Goal: Understand process/instructions: Learn how to perform a task or action

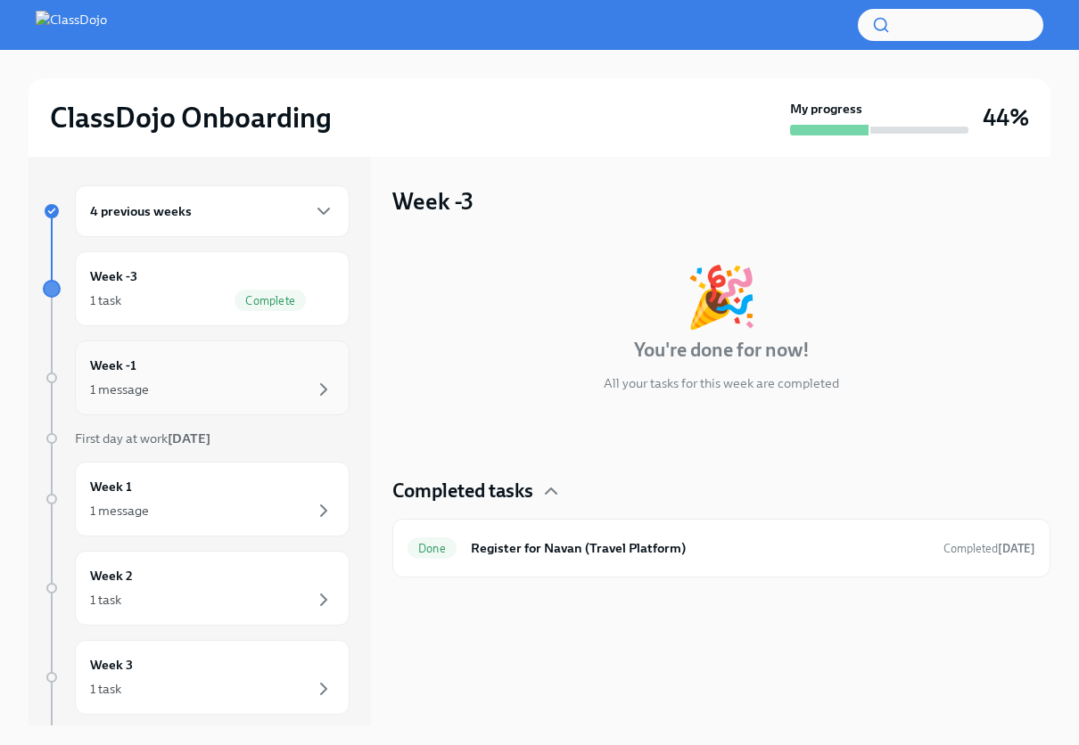
click at [160, 363] on div "Week -1 1 message" at bounding box center [212, 378] width 244 height 45
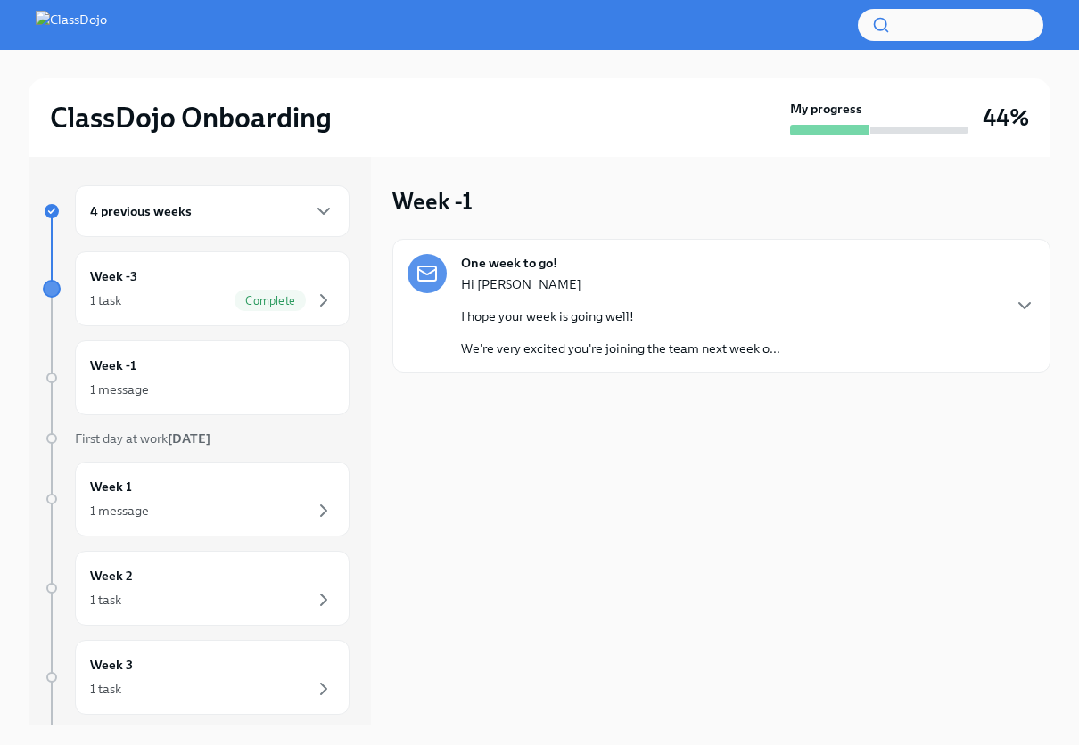
click at [1039, 297] on div "One week to go! Hi [PERSON_NAME] I hope your week is going well! We're very exc…" at bounding box center [721, 306] width 658 height 134
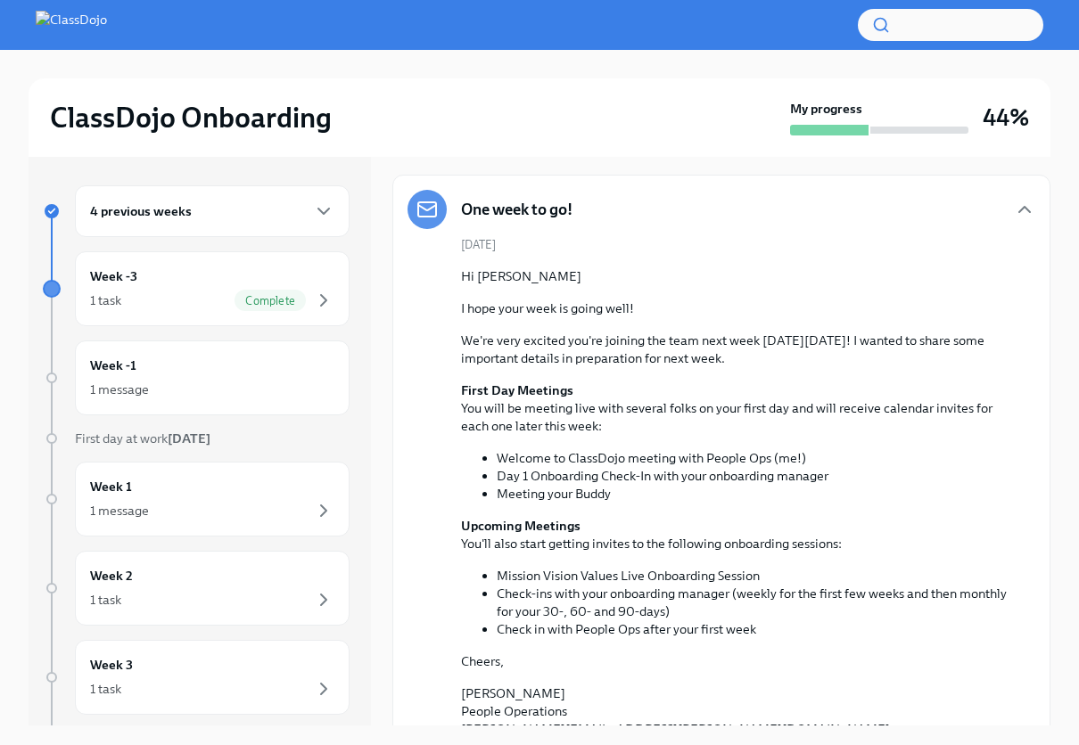
scroll to position [92, 0]
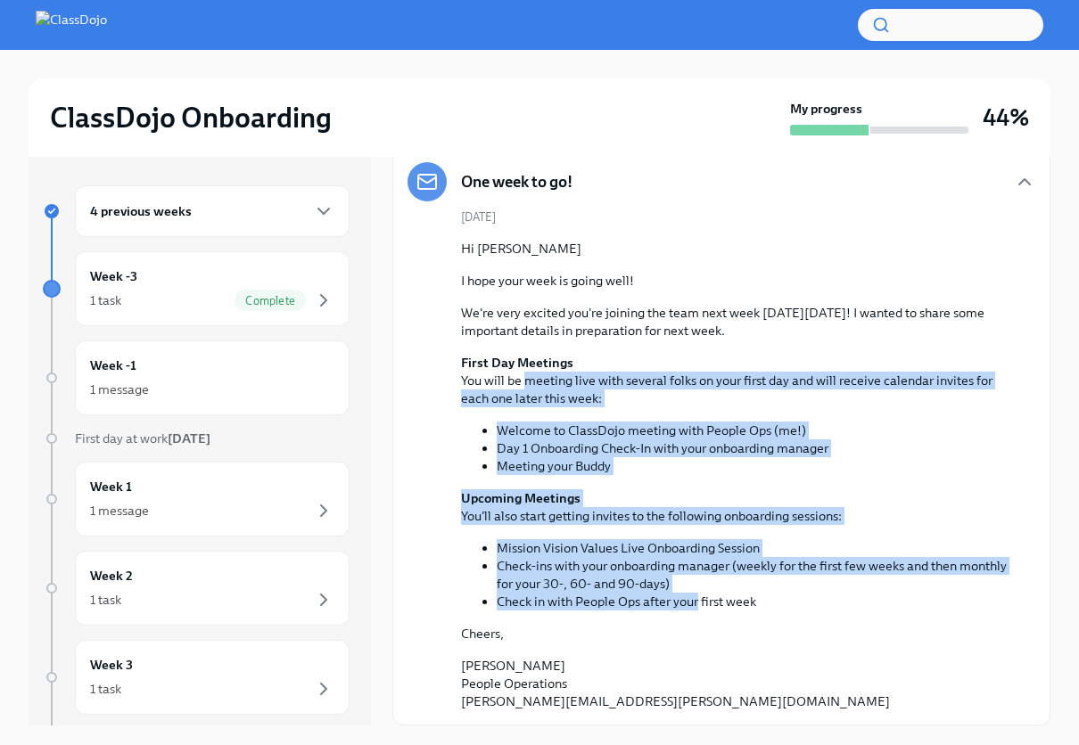
drag, startPoint x: 685, startPoint y: 587, endPoint x: 525, endPoint y: 376, distance: 264.1
click at [525, 376] on div "Hi [PERSON_NAME] I hope your week is going well! We're very excited you're join…" at bounding box center [734, 475] width 546 height 471
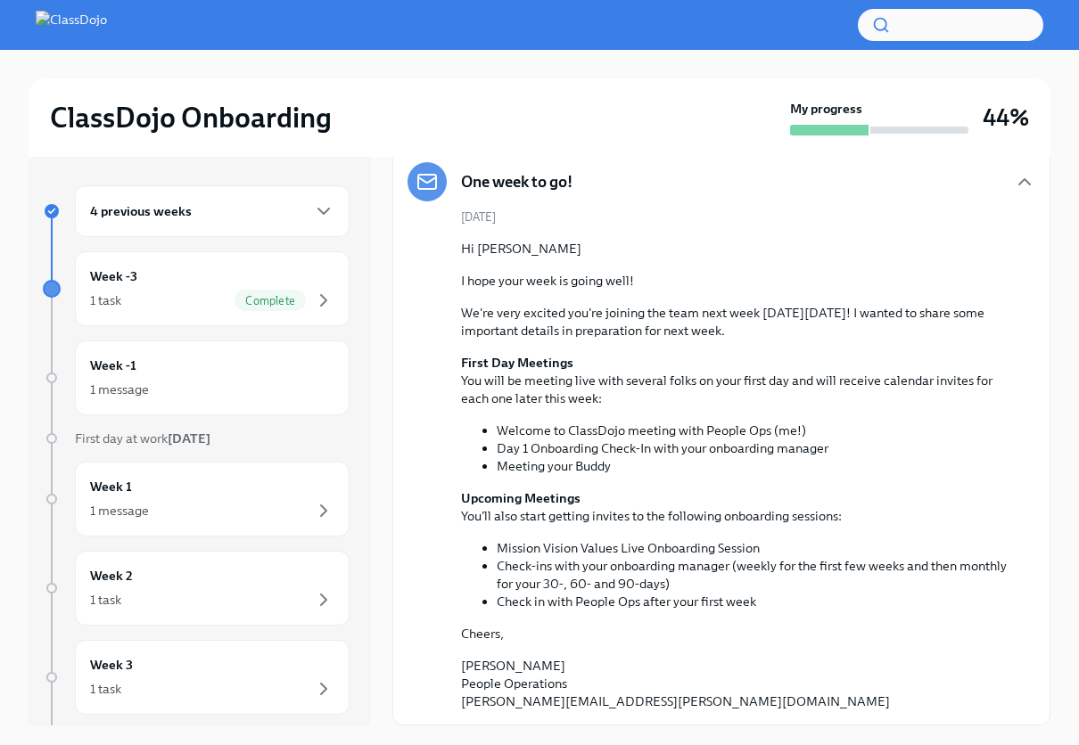
click at [524, 374] on p "First Day Meetings You will be meeting live with several folks on your first da…" at bounding box center [734, 380] width 546 height 53
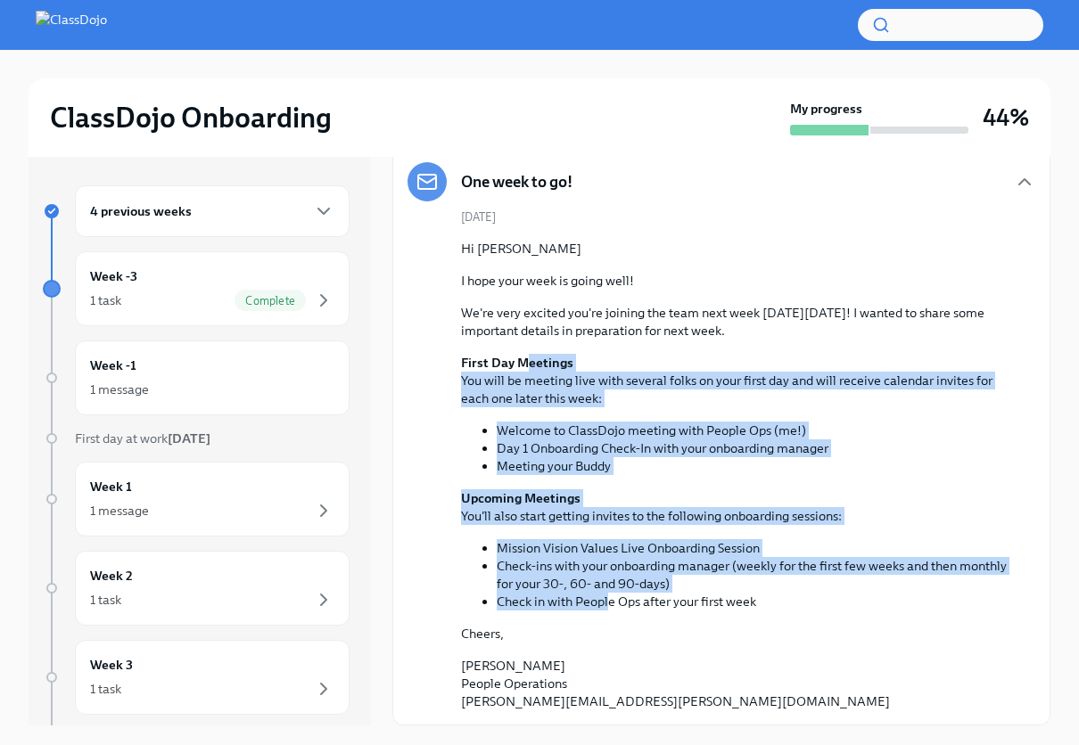
drag, startPoint x: 523, startPoint y: 365, endPoint x: 606, endPoint y: 595, distance: 244.5
click at [606, 595] on div "Hi [PERSON_NAME] I hope your week is going well! We're very excited you're join…" at bounding box center [734, 475] width 546 height 471
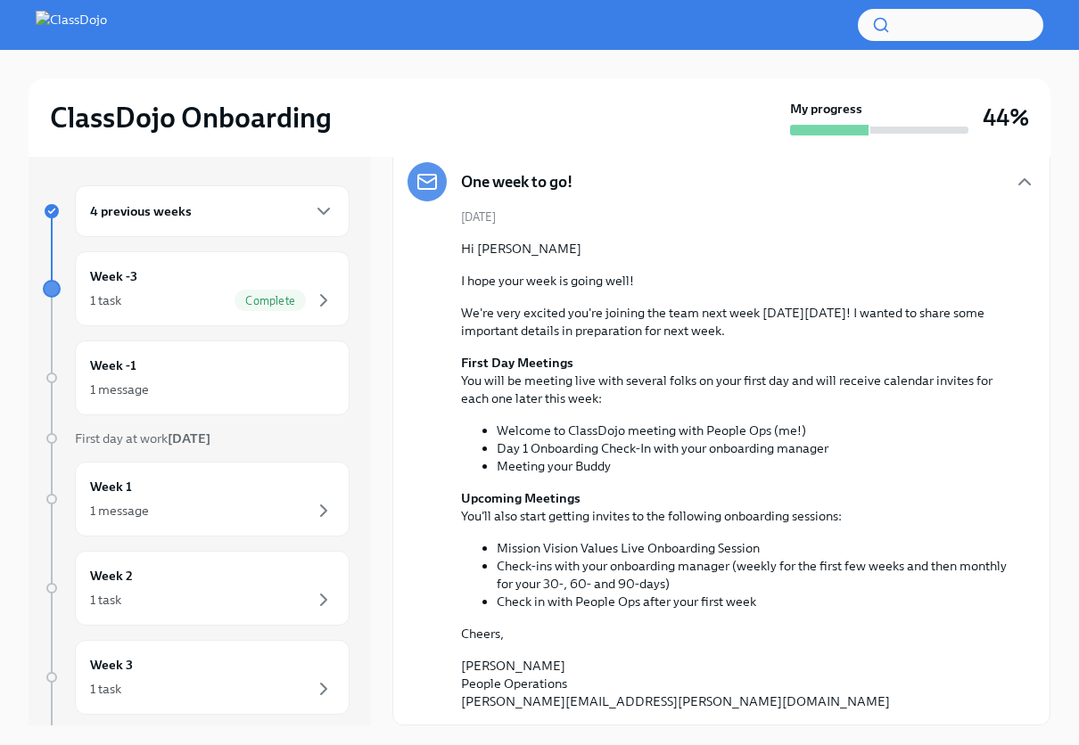
click at [607, 596] on li "Check in with People Ops after your first week" at bounding box center [752, 602] width 510 height 18
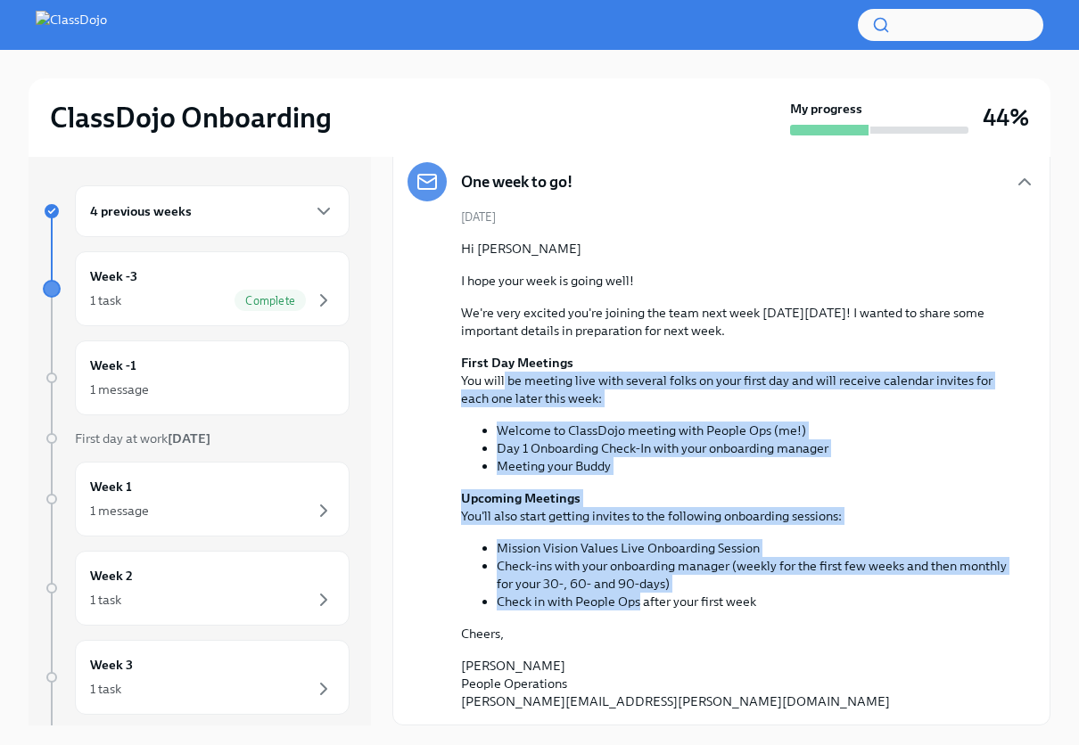
drag, startPoint x: 641, startPoint y: 593, endPoint x: 503, endPoint y: 373, distance: 260.0
click at [503, 373] on div "Hi [PERSON_NAME] I hope your week is going well! We're very excited you're join…" at bounding box center [734, 475] width 546 height 471
click at [503, 374] on p "First Day Meetings You will be meeting live with several folks on your first da…" at bounding box center [734, 380] width 546 height 53
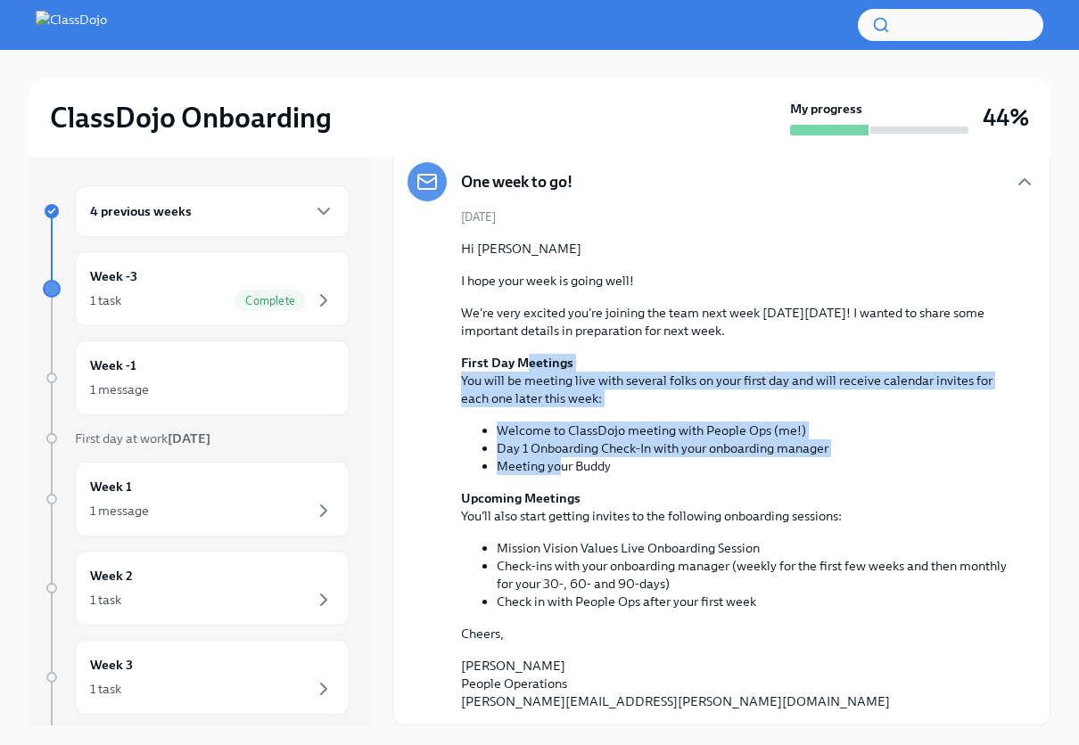
drag, startPoint x: 558, startPoint y: 471, endPoint x: 522, endPoint y: 367, distance: 109.4
click at [522, 367] on div "Hi [PERSON_NAME] I hope your week is going well! We're very excited you're join…" at bounding box center [734, 475] width 546 height 471
click at [522, 368] on strong "First Day Meetings" at bounding box center [517, 363] width 112 height 16
drag, startPoint x: 580, startPoint y: 472, endPoint x: 522, endPoint y: 366, distance: 120.1
click at [522, 366] on div "Hi [PERSON_NAME] I hope your week is going well! We're very excited you're join…" at bounding box center [734, 475] width 546 height 471
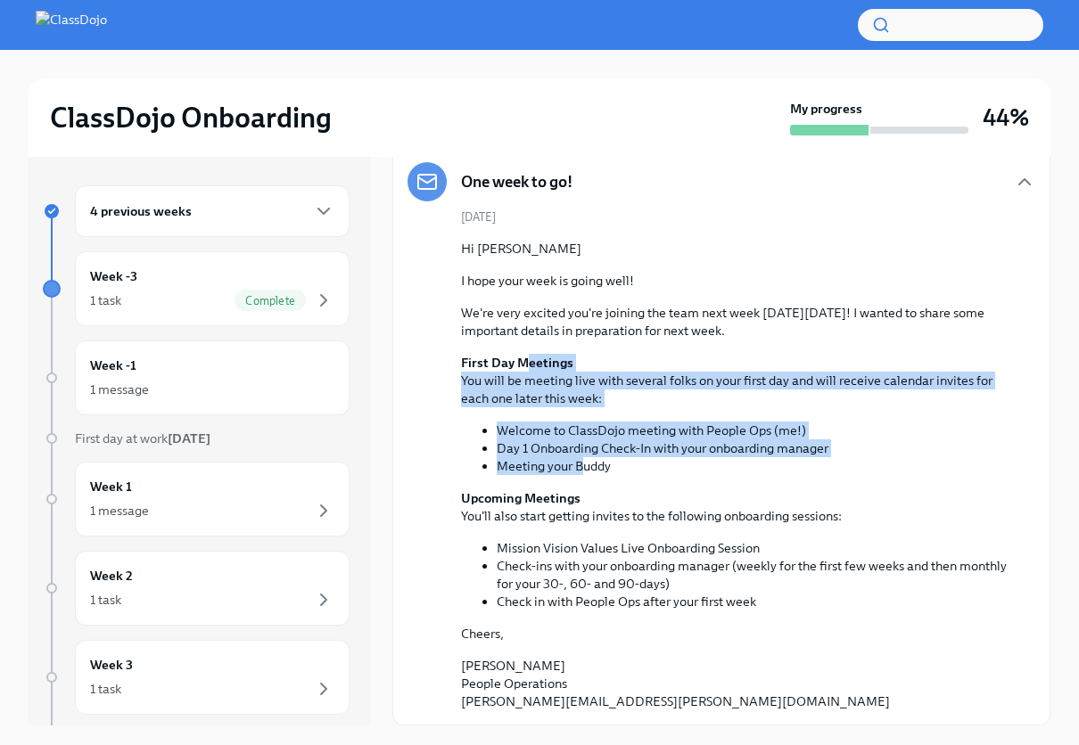
click at [522, 366] on strong "First Day Meetings" at bounding box center [517, 363] width 112 height 16
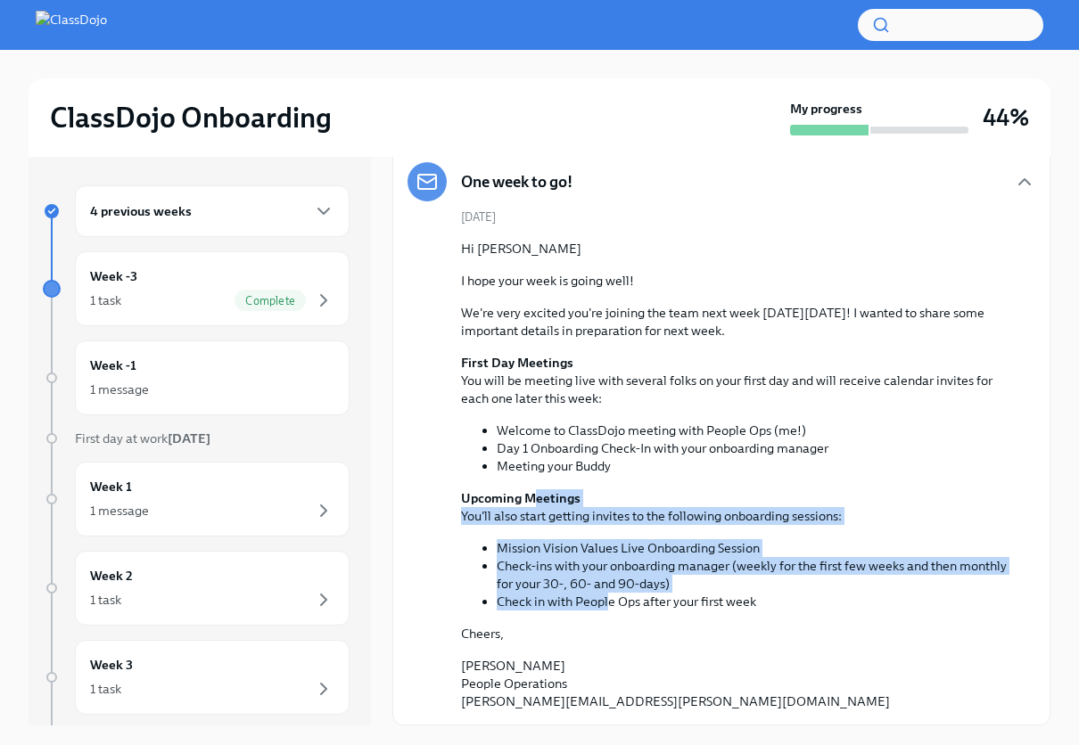
drag, startPoint x: 608, startPoint y: 599, endPoint x: 530, endPoint y: 495, distance: 130.0
click at [530, 495] on div "Hi [PERSON_NAME] I hope your week is going well! We're very excited you're join…" at bounding box center [734, 475] width 546 height 471
click at [530, 495] on strong "Upcoming Meetings" at bounding box center [520, 498] width 119 height 16
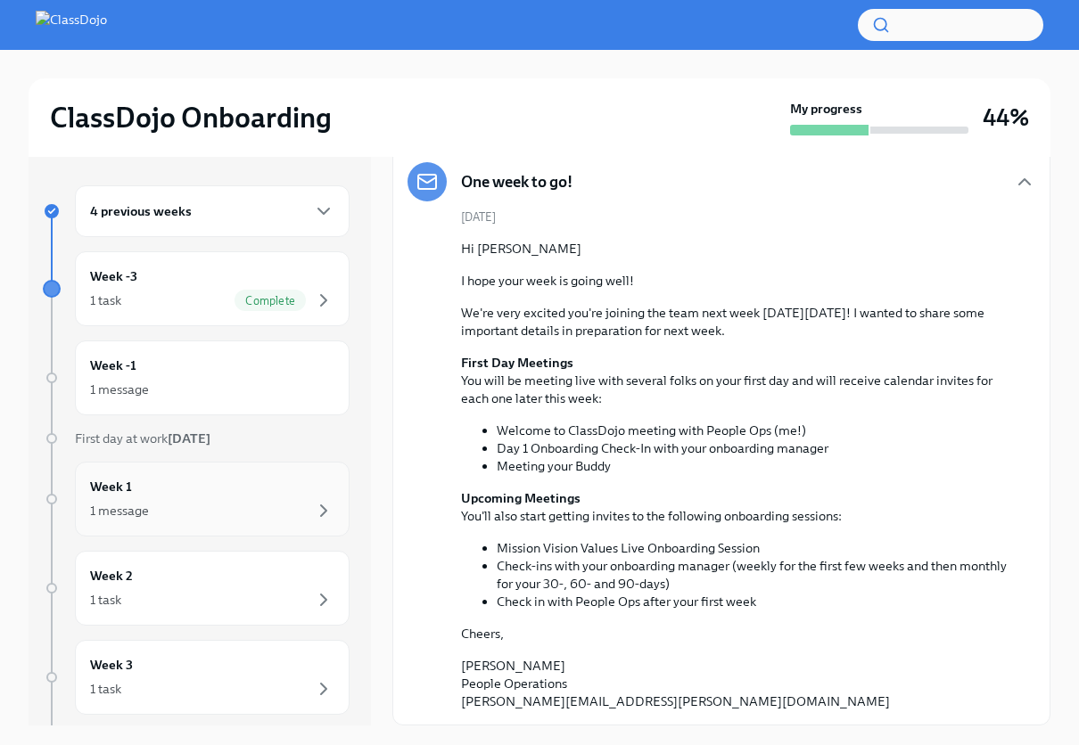
click at [234, 497] on div "Week 1 1 message" at bounding box center [212, 499] width 244 height 45
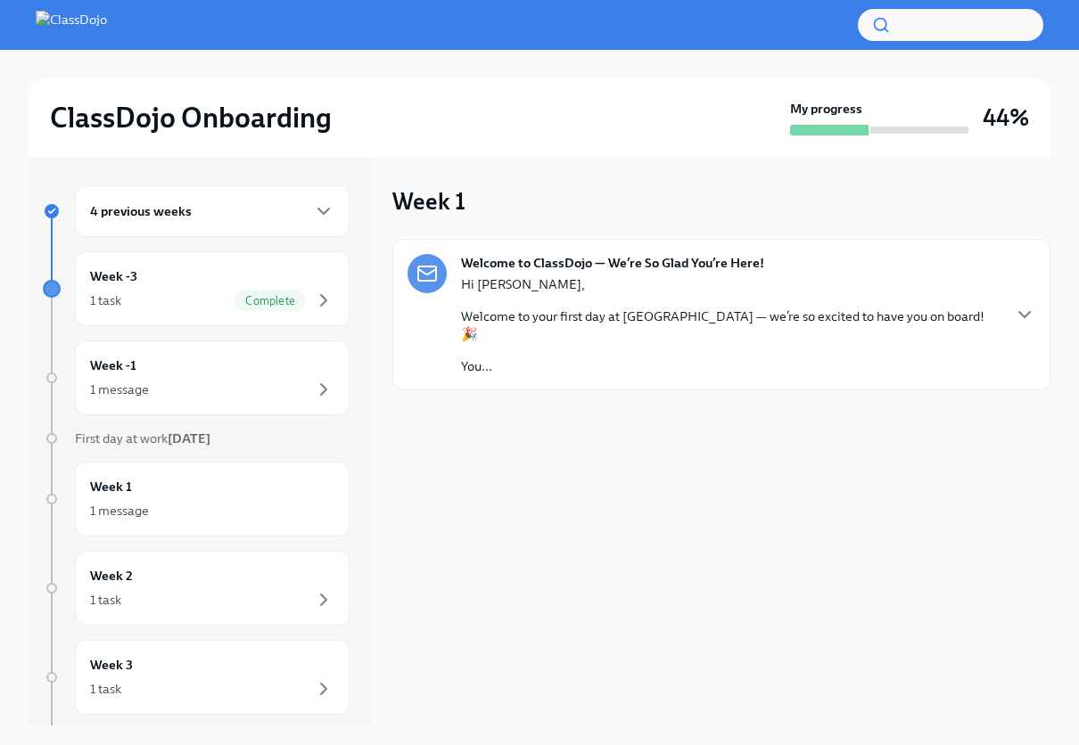
click at [505, 357] on p "You..." at bounding box center [730, 366] width 538 height 18
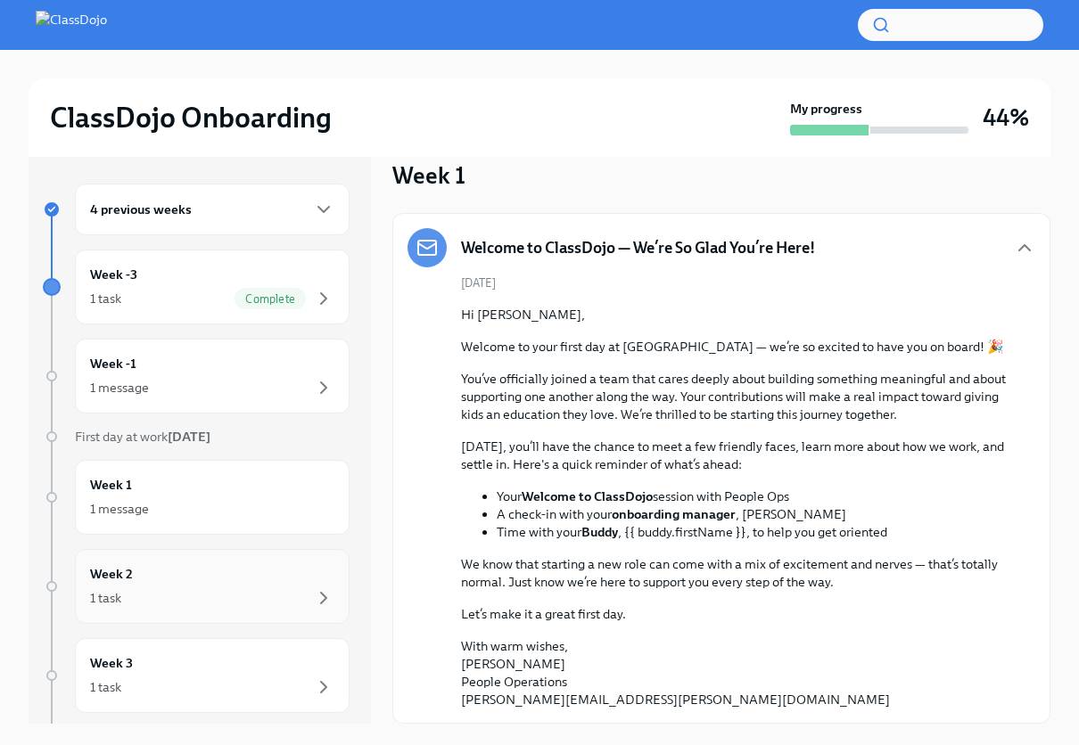
scroll to position [21, 0]
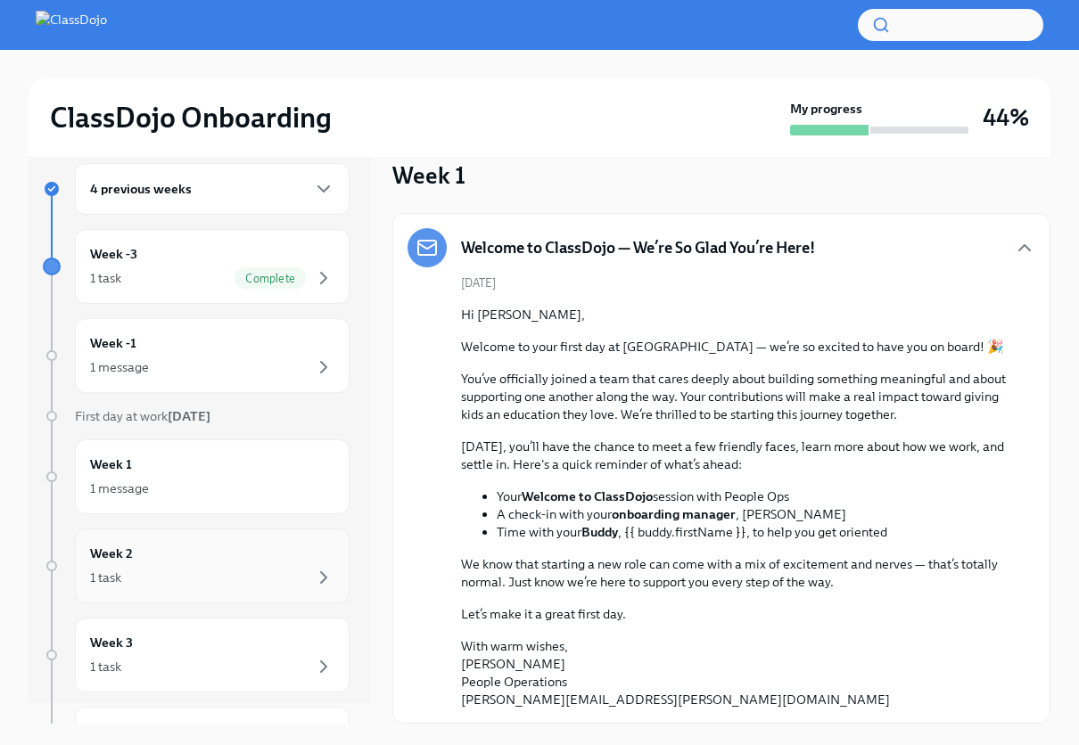
click at [163, 571] on div "1 task" at bounding box center [212, 577] width 244 height 21
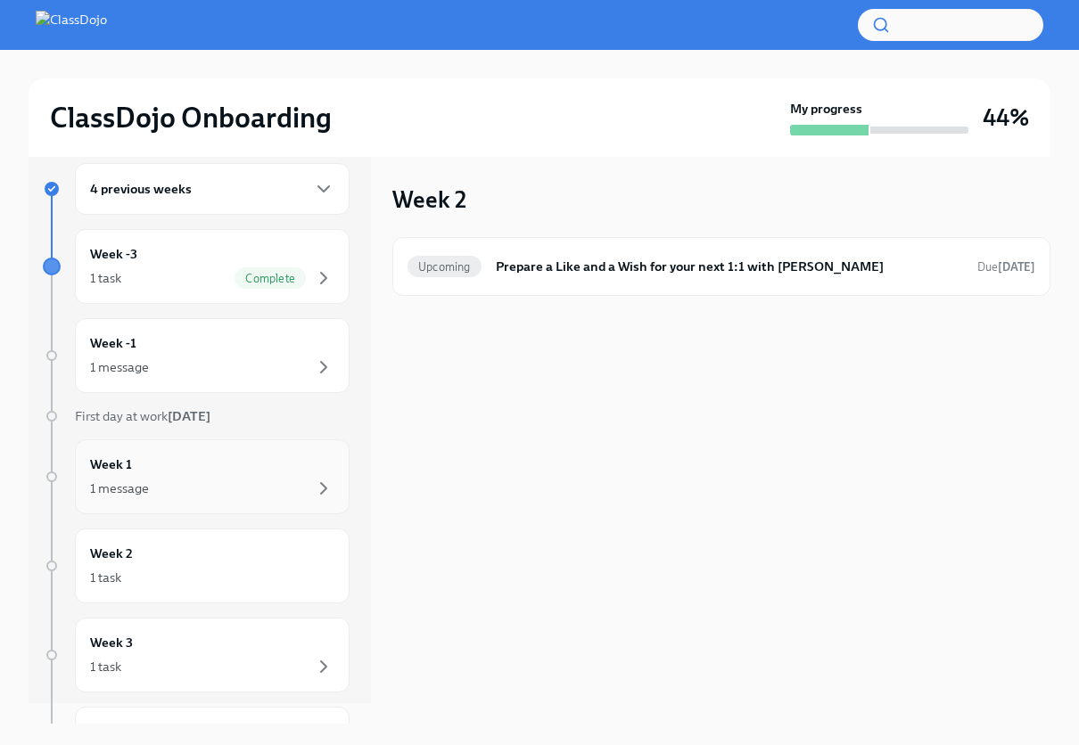
click at [151, 492] on div "1 message" at bounding box center [212, 488] width 244 height 21
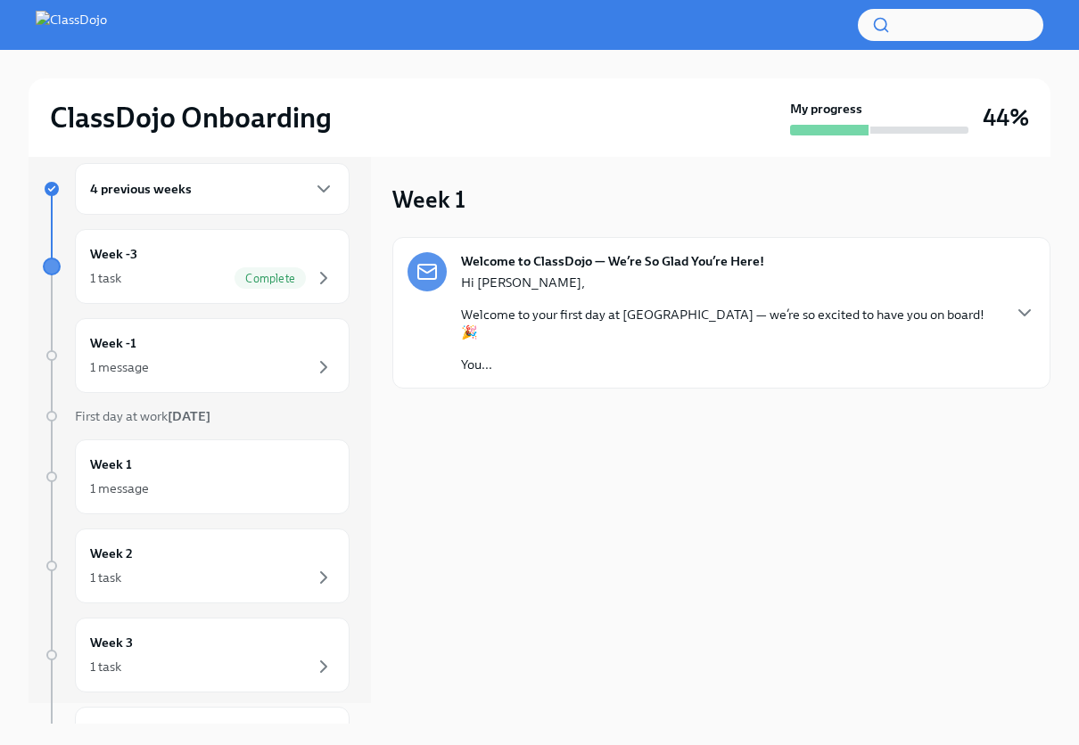
click at [480, 356] on p "You..." at bounding box center [730, 365] width 538 height 18
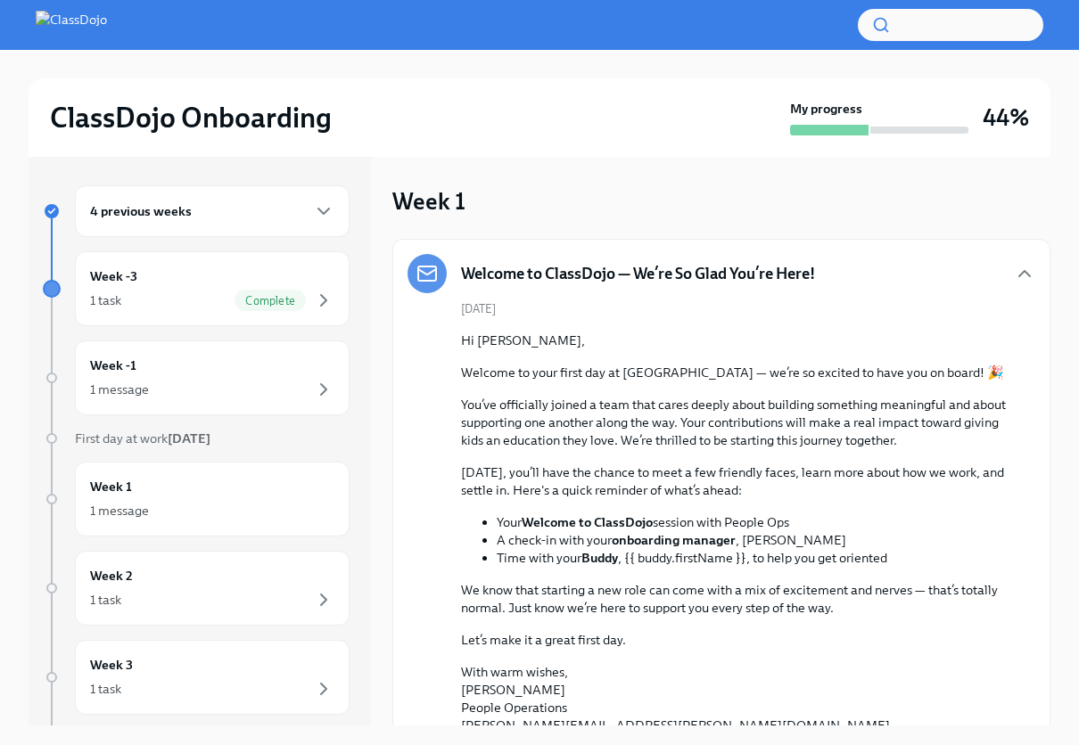
click at [167, 215] on h6 "4 previous weeks" at bounding box center [141, 211] width 102 height 20
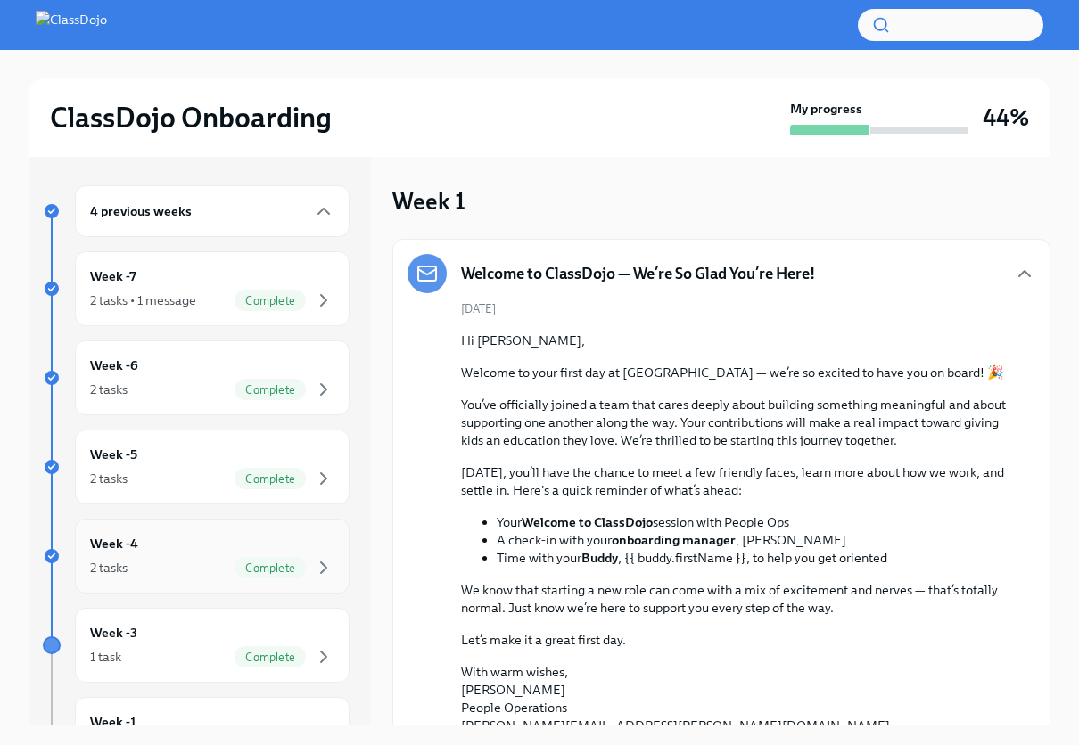
click at [243, 563] on span "Complete" at bounding box center [269, 568] width 71 height 13
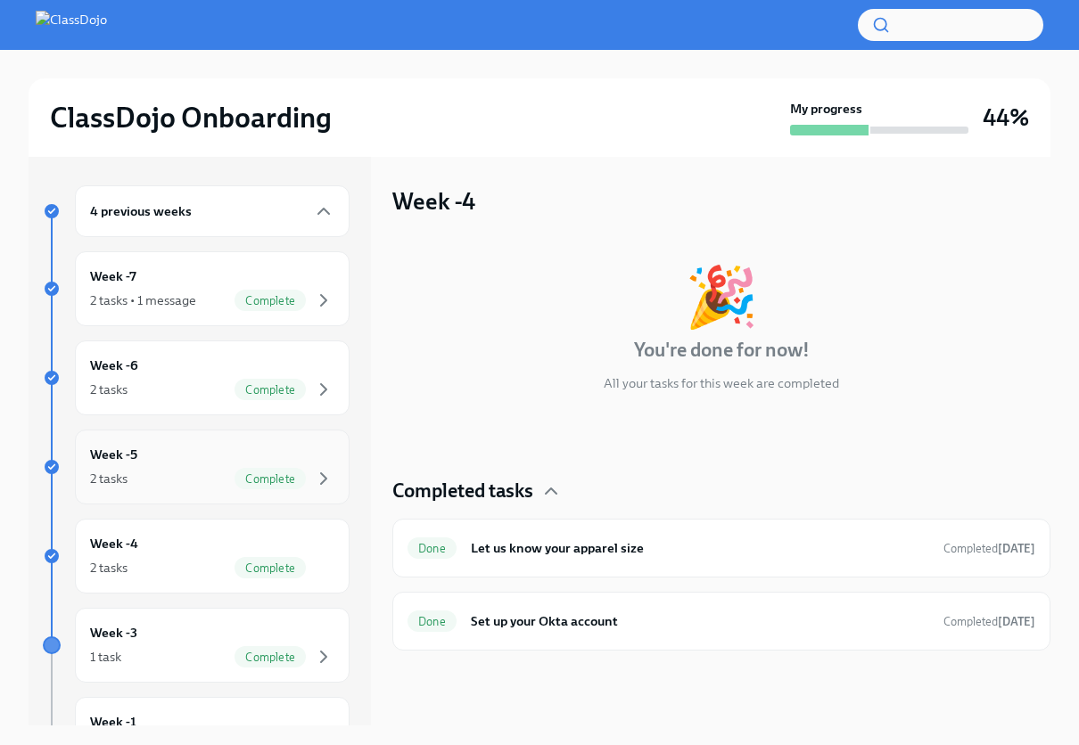
click at [259, 476] on span "Complete" at bounding box center [269, 478] width 71 height 13
click at [258, 568] on span "Complete" at bounding box center [269, 568] width 71 height 13
click at [251, 633] on div "Week -3 1 task Complete" at bounding box center [212, 645] width 244 height 45
